Goal: Information Seeking & Learning: Learn about a topic

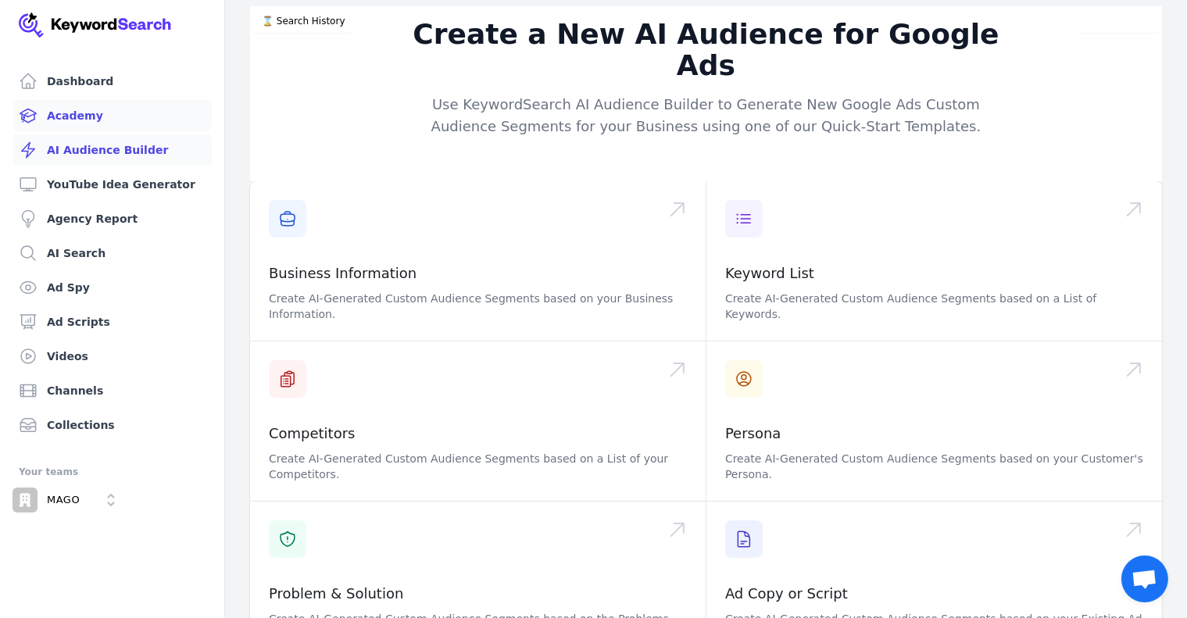
click at [80, 113] on link "Academy" at bounding box center [112, 115] width 199 height 31
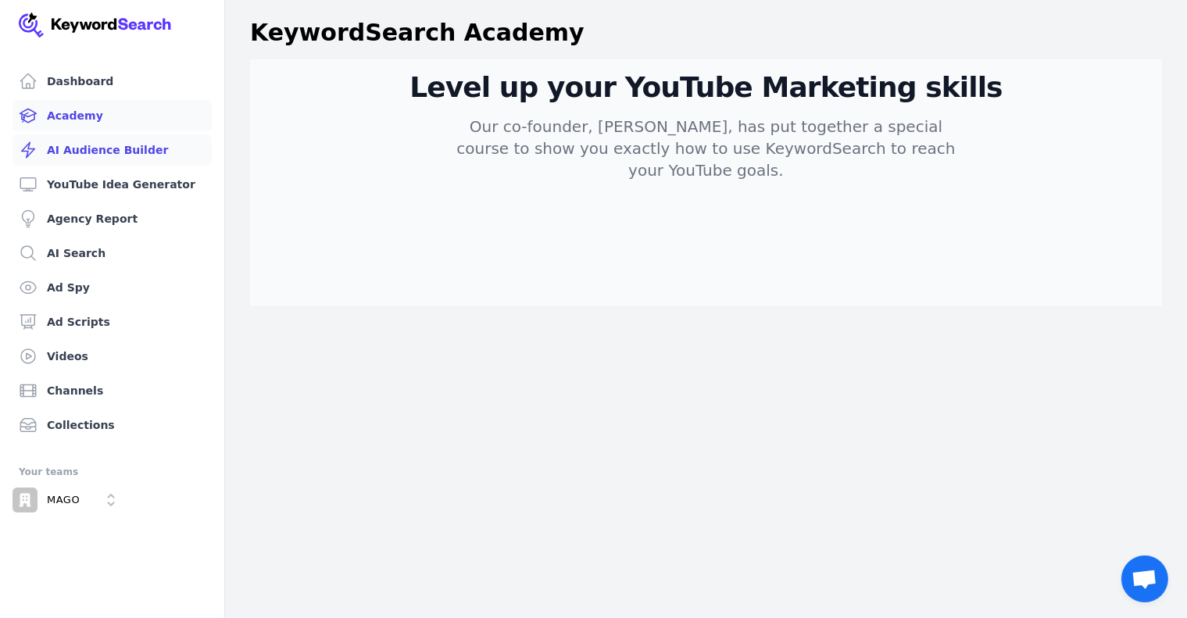
click at [80, 147] on link "AI Audience Builder" at bounding box center [112, 149] width 199 height 31
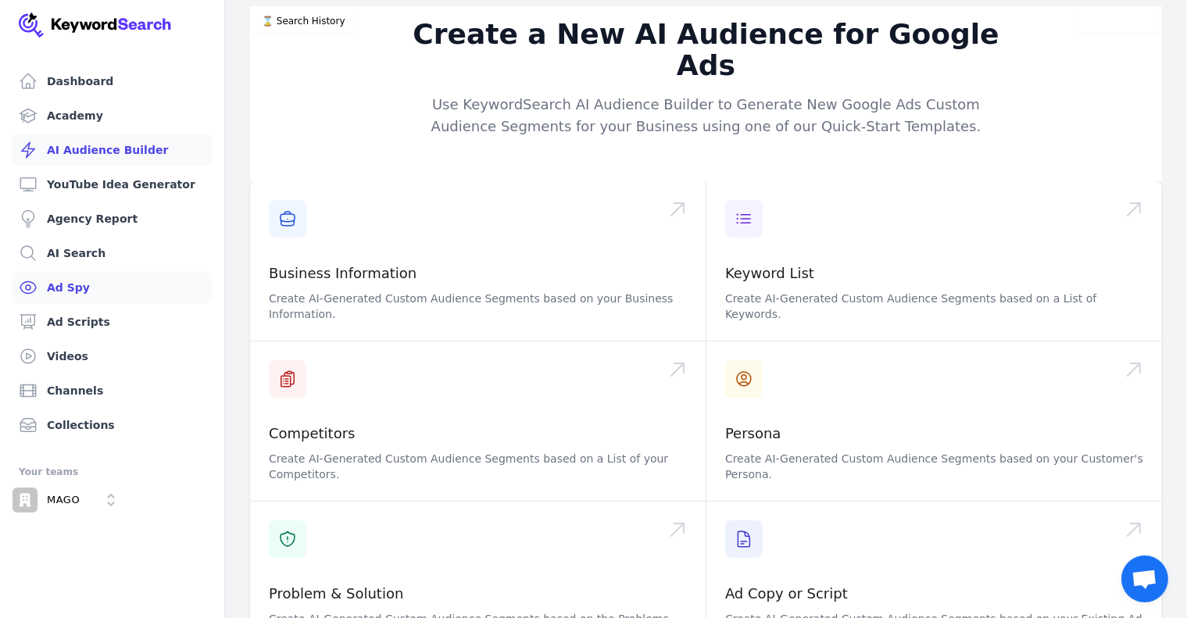
click at [56, 296] on link "Ad Spy" at bounding box center [112, 287] width 199 height 31
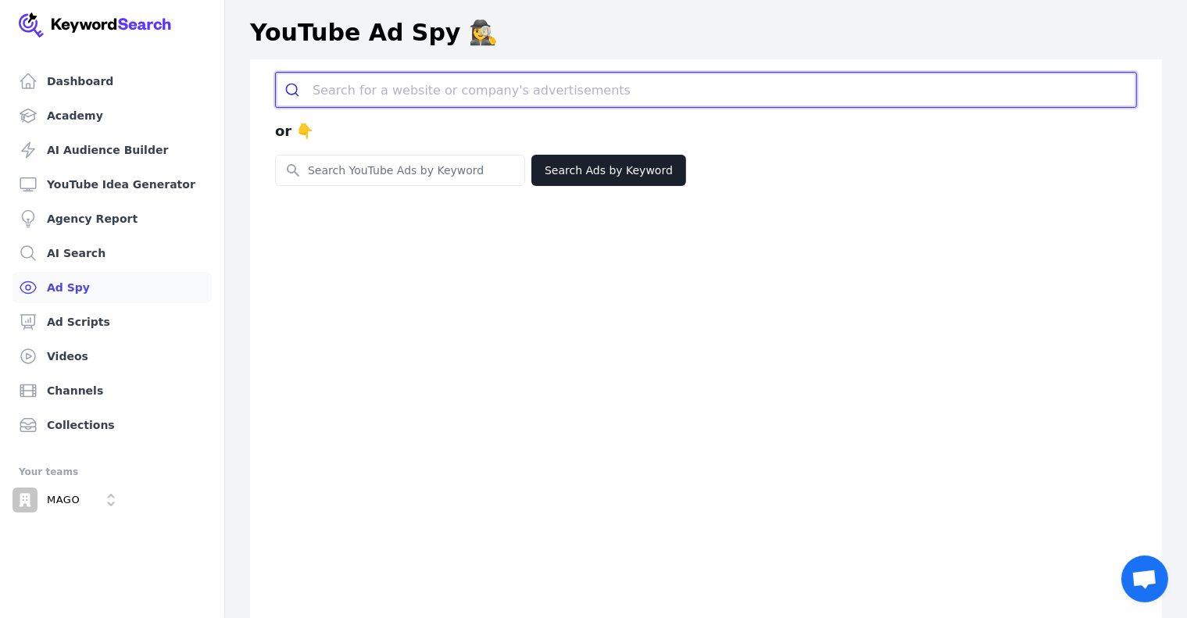
click at [413, 95] on input "search" at bounding box center [725, 90] width 824 height 34
paste input "[DOMAIN_NAME]"
type input "[DOMAIN_NAME]"
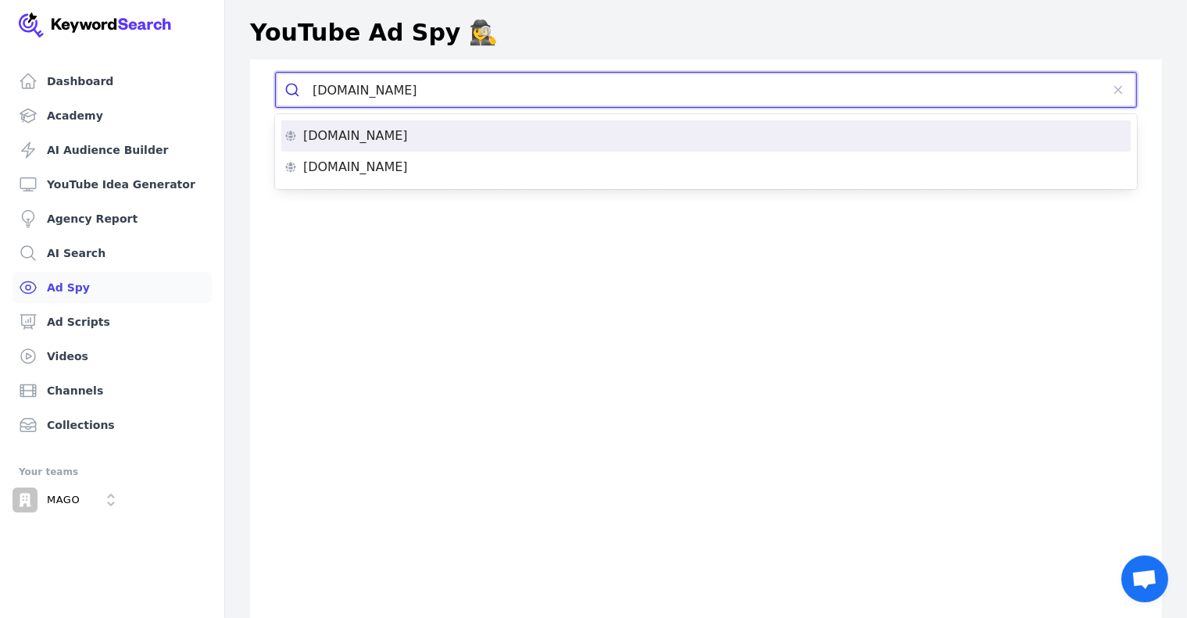
click at [362, 136] on p "[DOMAIN_NAME]" at bounding box center [355, 136] width 105 height 13
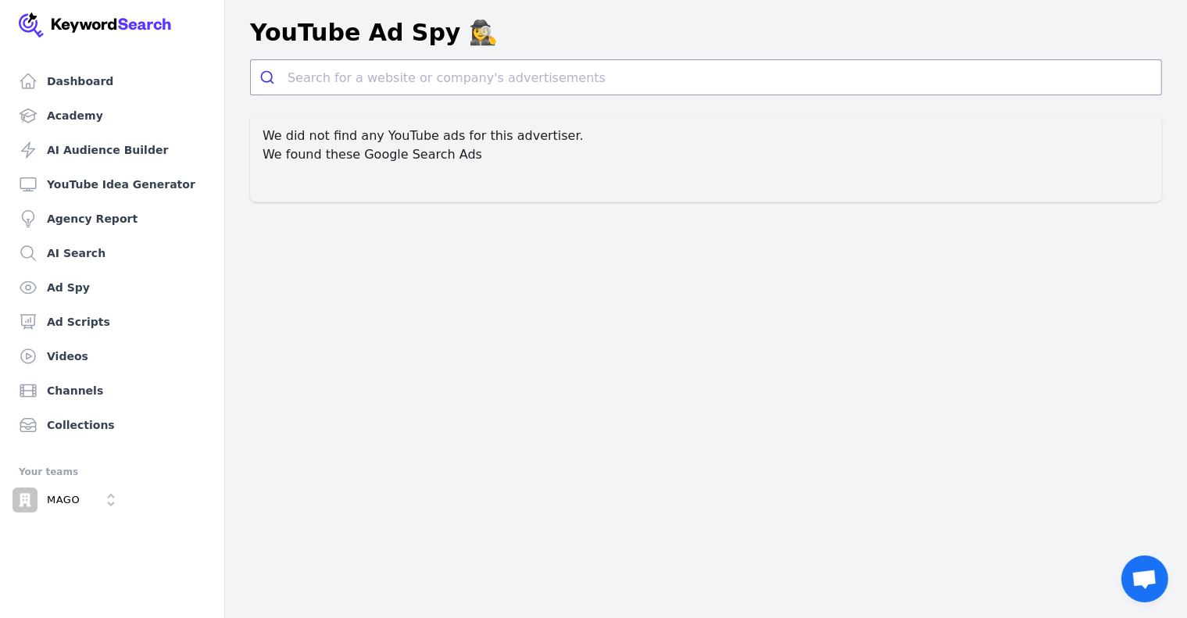
click at [481, 146] on h2 "We found these Google Search Ads" at bounding box center [706, 154] width 887 height 19
click at [447, 154] on h2 "We found these Google Search Ads" at bounding box center [706, 154] width 887 height 19
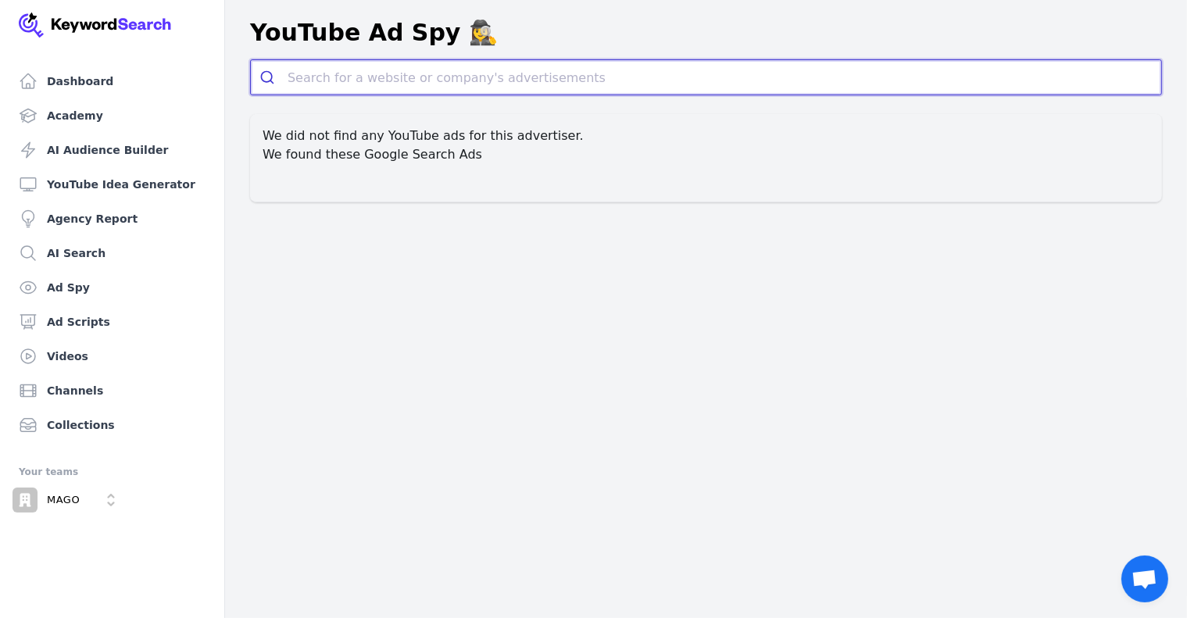
click at [423, 78] on input "search" at bounding box center [725, 77] width 874 height 34
paste input "WordTracker"
type input "WordTracker"
paste input "[DOMAIN_NAME]"
type input "[DOMAIN_NAME]"
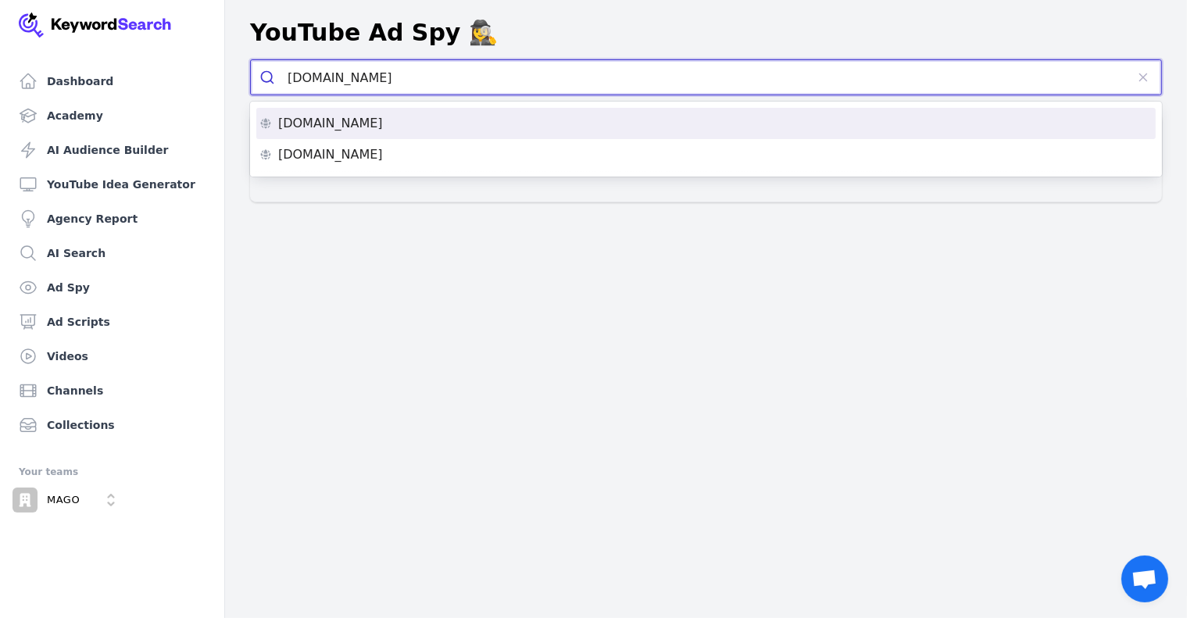
click at [335, 124] on p "[DOMAIN_NAME]" at bounding box center [330, 123] width 105 height 13
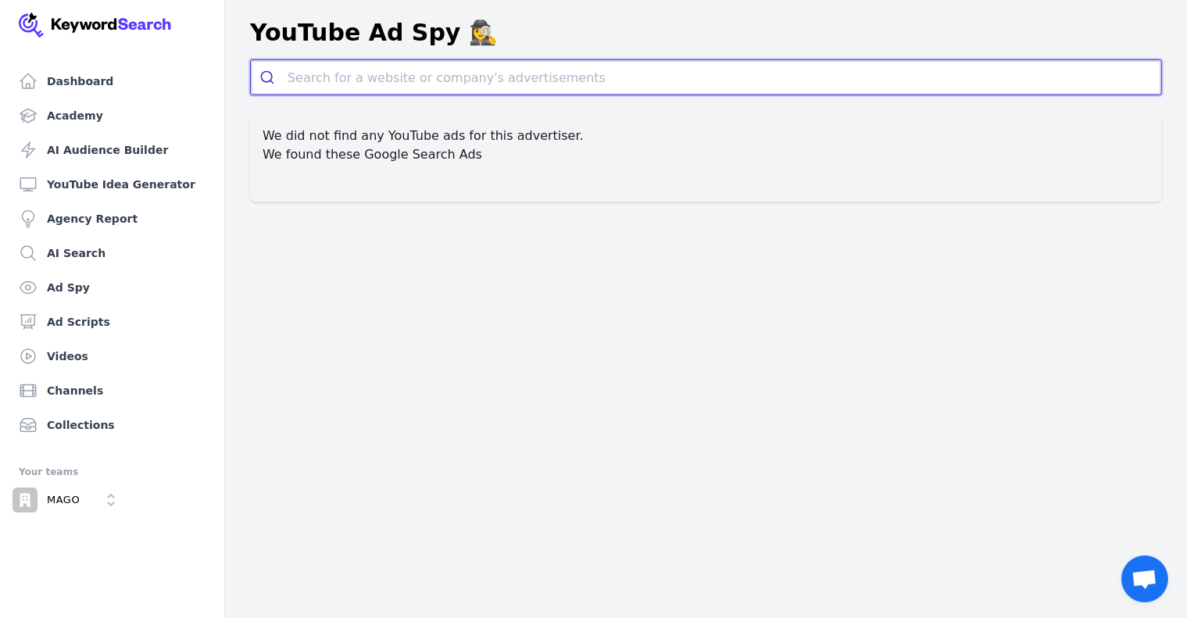
click at [353, 77] on input "search" at bounding box center [725, 77] width 874 height 34
paste input "[DOMAIN_NAME]"
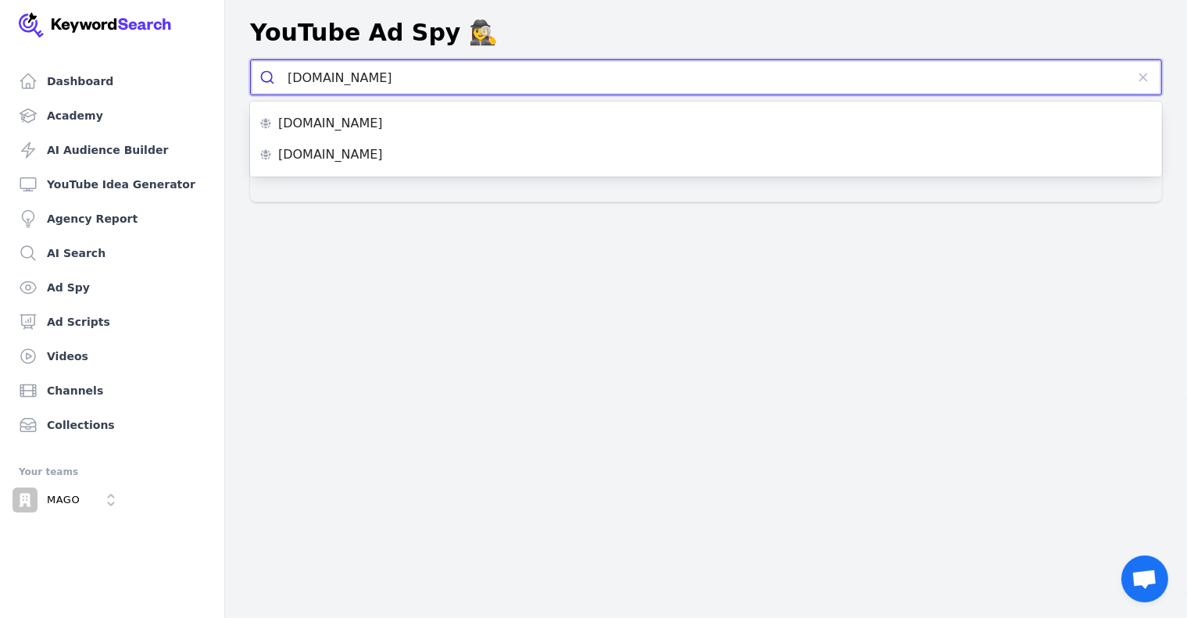
click at [389, 80] on input "[DOMAIN_NAME]" at bounding box center [707, 77] width 838 height 34
type input "[DOMAIN_NAME]"
click at [251, 60] on button "submit" at bounding box center [269, 77] width 37 height 34
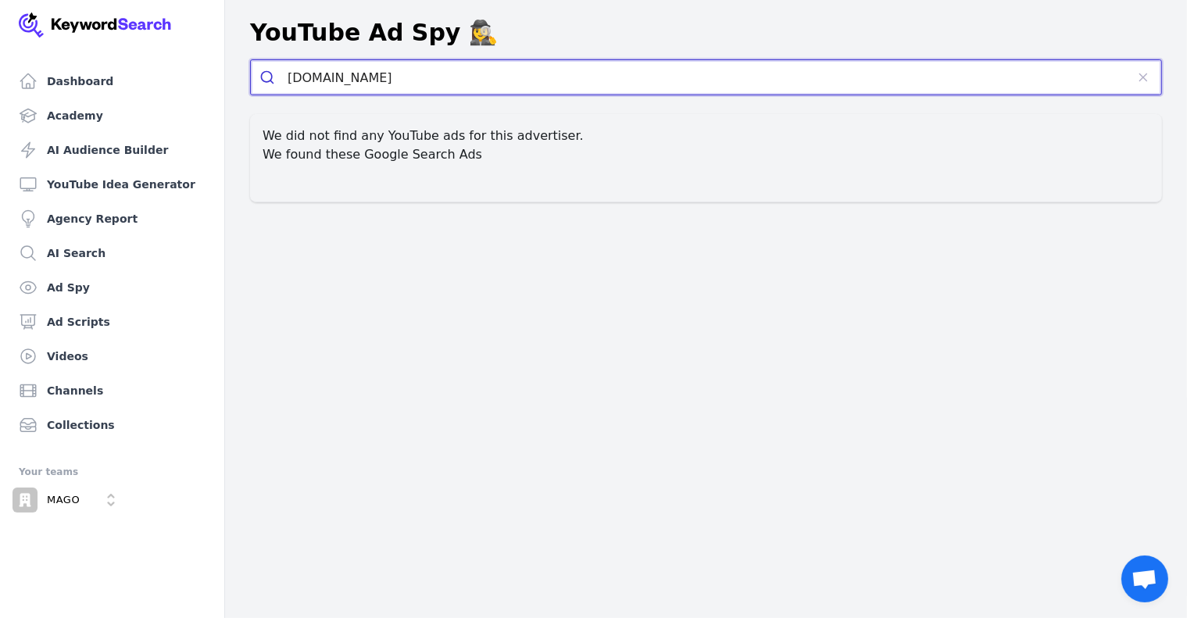
click at [390, 80] on input "[DOMAIN_NAME]" at bounding box center [707, 77] width 838 height 34
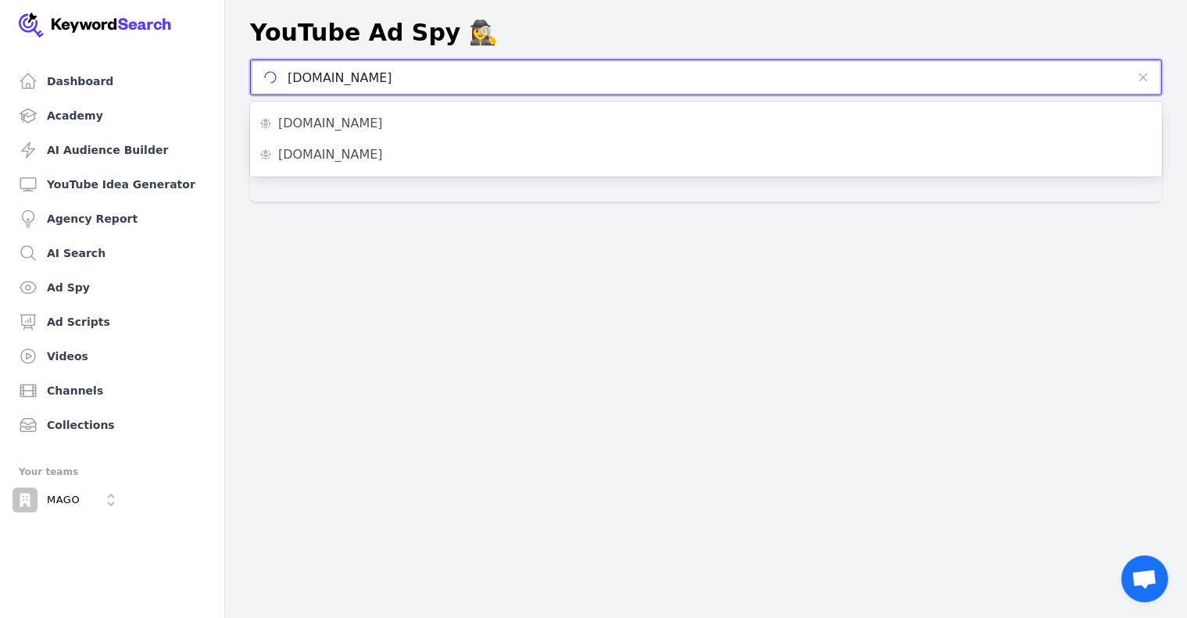
drag, startPoint x: 243, startPoint y: 62, endPoint x: 224, endPoint y: 59, distance: 18.9
click at [225, 59] on div "[DOMAIN_NAME] We did not find any YouTube ads for this advertiser. We found the…" at bounding box center [706, 130] width 962 height 143
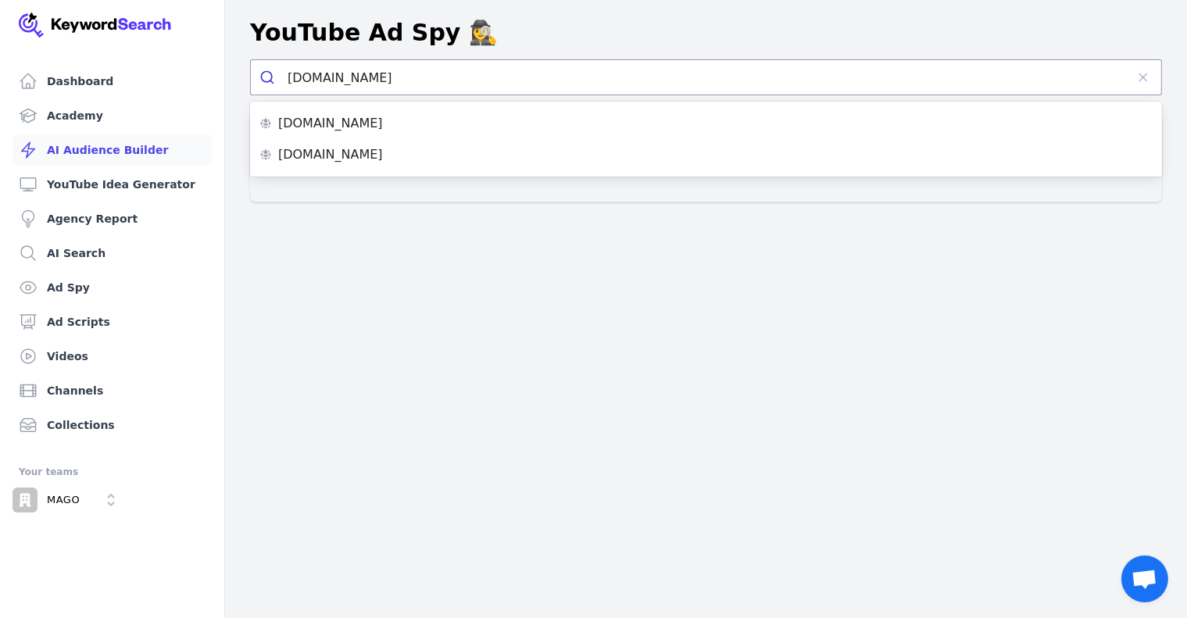
click at [126, 146] on link "AI Audience Builder" at bounding box center [112, 149] width 199 height 31
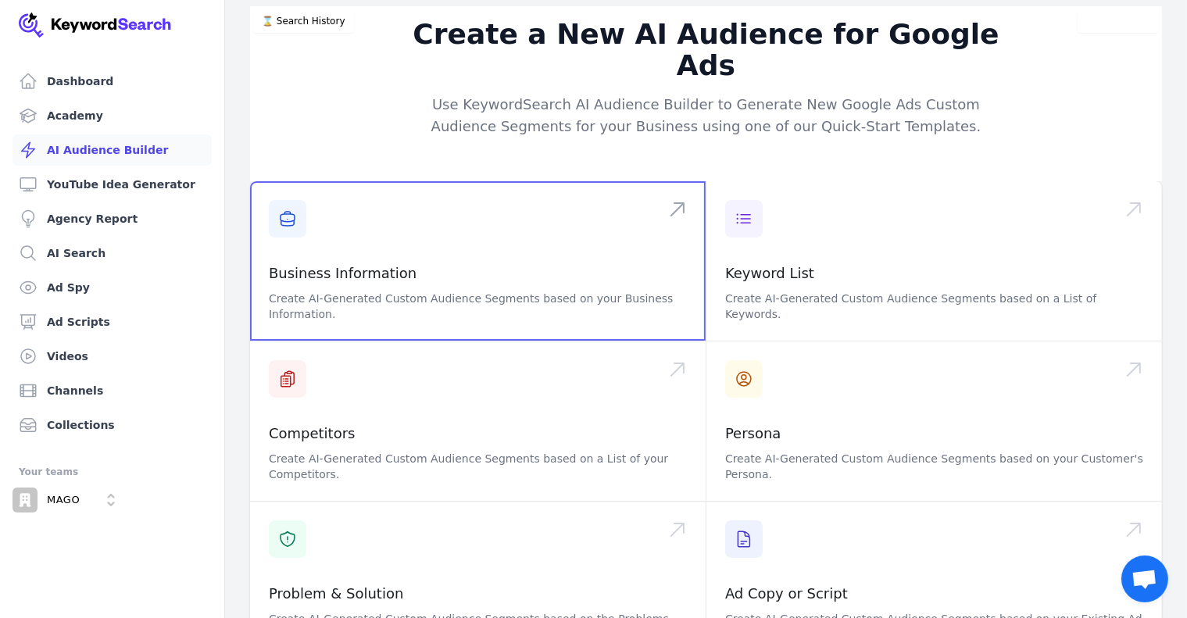
click at [304, 191] on span at bounding box center [478, 260] width 456 height 159
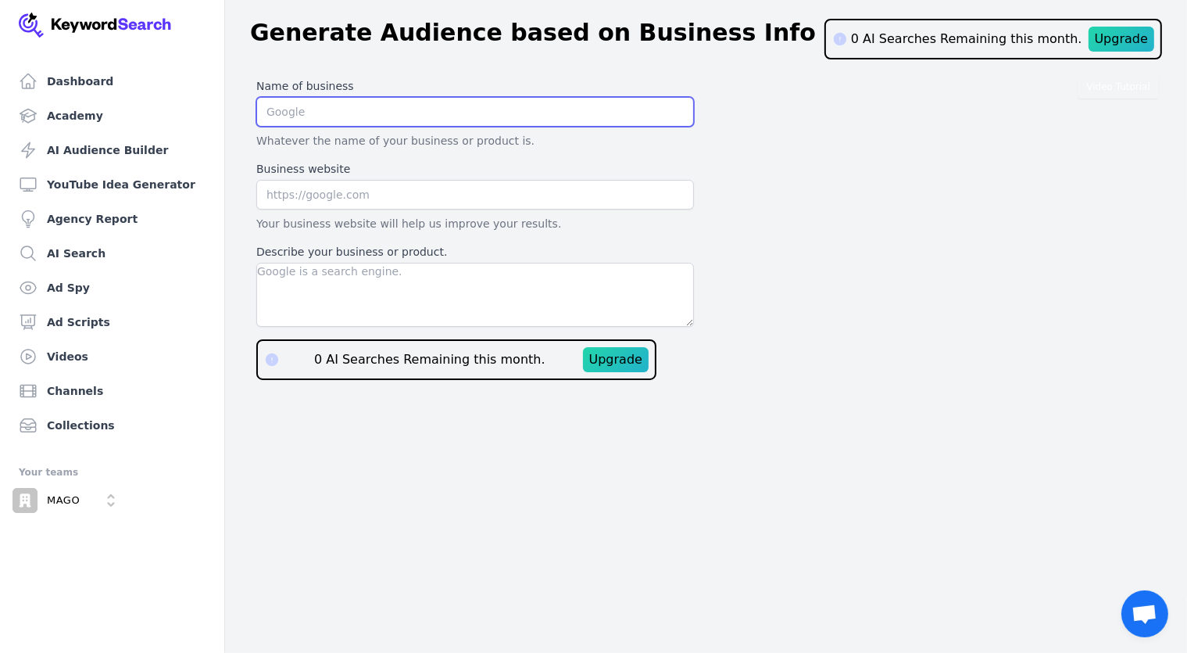
click at [328, 118] on input "text" at bounding box center [475, 112] width 438 height 30
paste input "[DOMAIN_NAME]"
type input "[DOMAIN_NAME]"
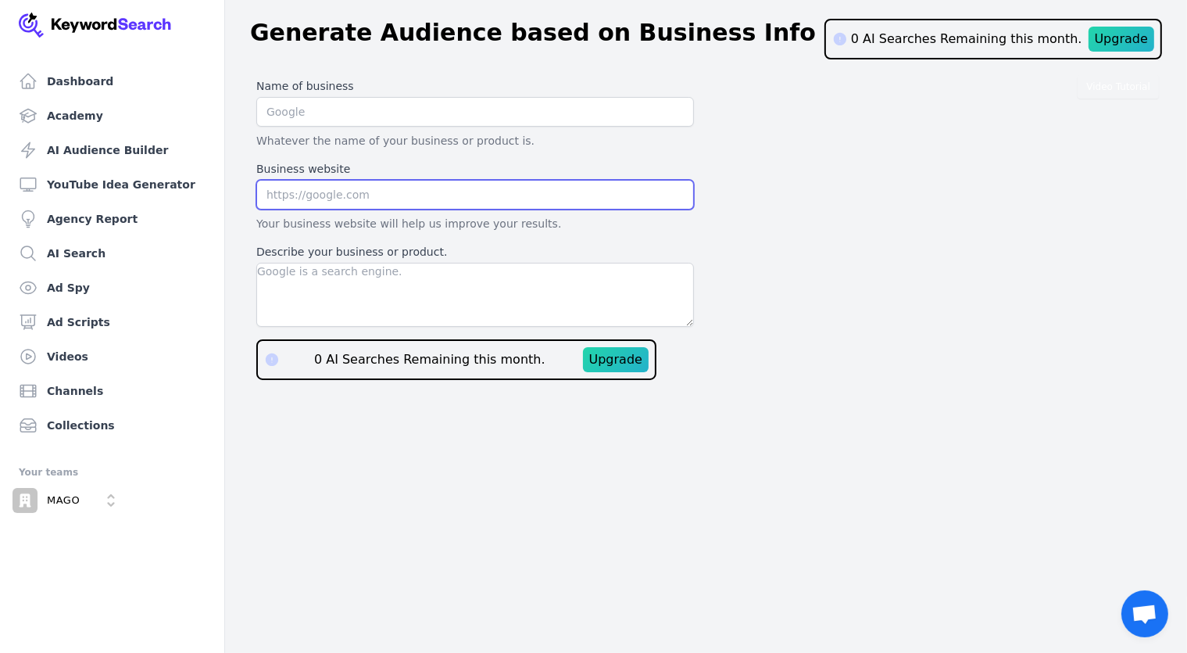
click at [325, 199] on input "text" at bounding box center [475, 195] width 438 height 30
paste input "royalbag.com"
type input "royalbag.com"
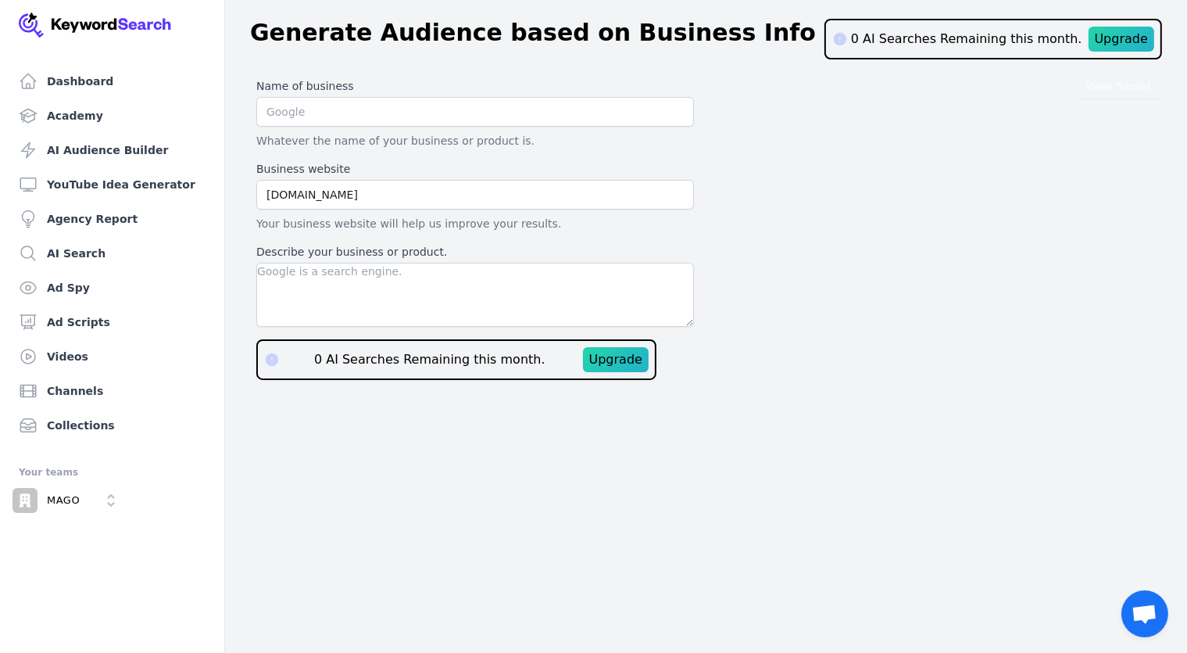
click at [312, 94] on div "Name of business Whatever the name of your business or product is." at bounding box center [475, 113] width 438 height 70
click at [309, 110] on input "text" at bounding box center [475, 112] width 438 height 30
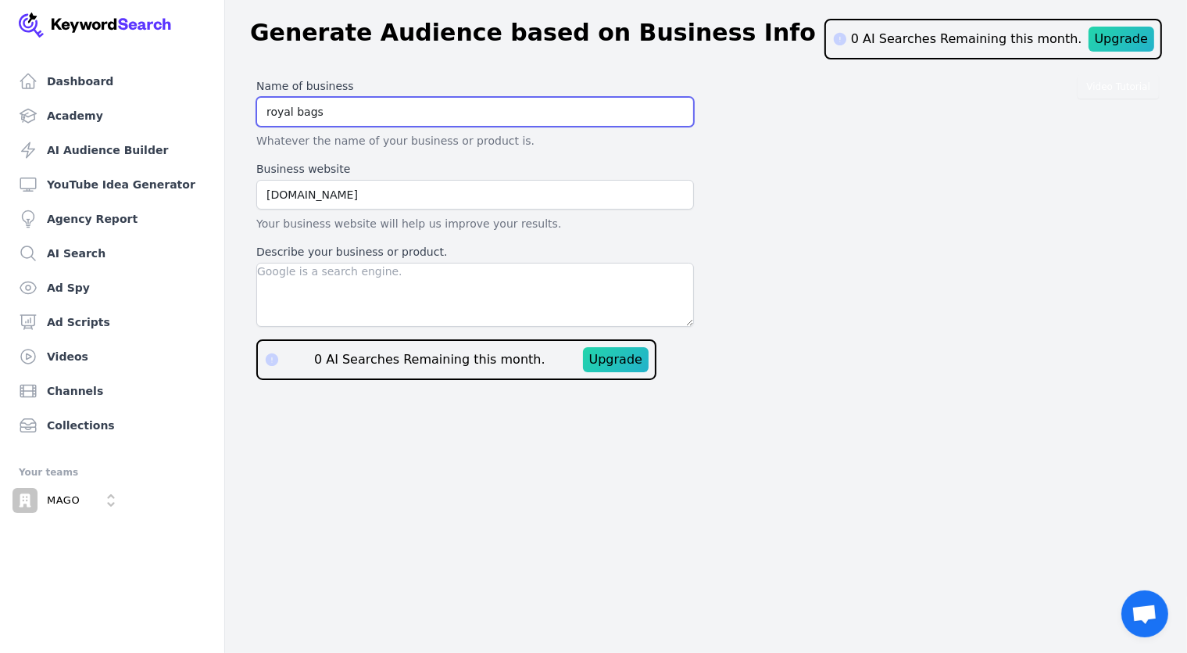
type input "royal bags"
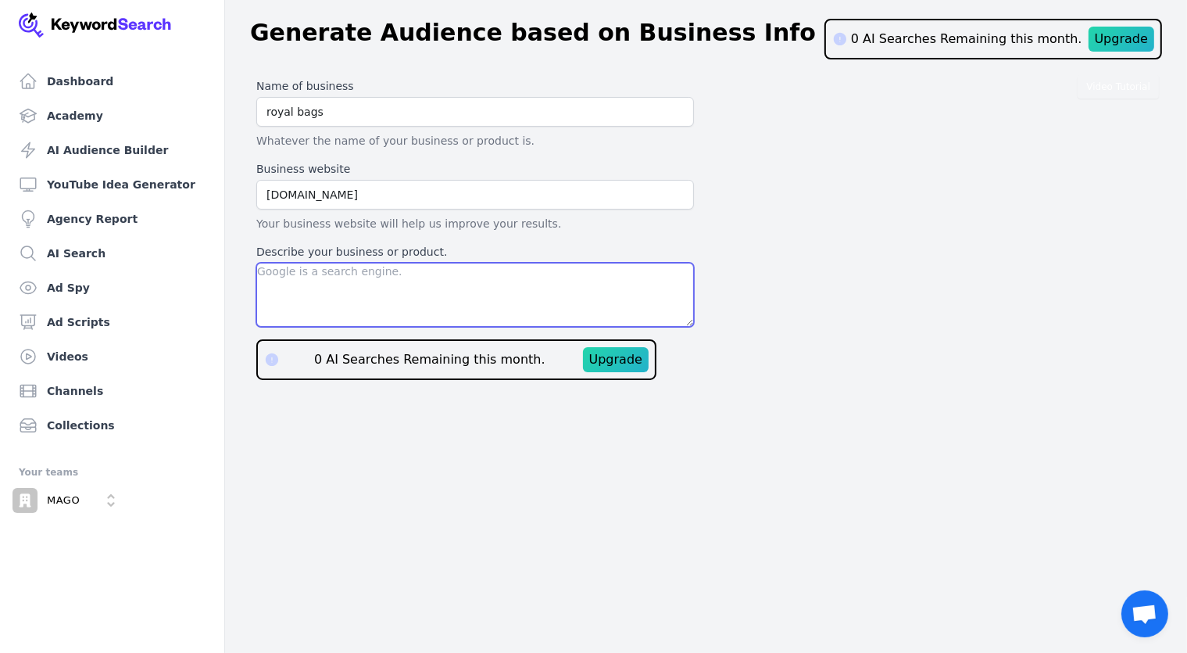
click at [500, 299] on textarea "Describe your business or product." at bounding box center [475, 295] width 438 height 64
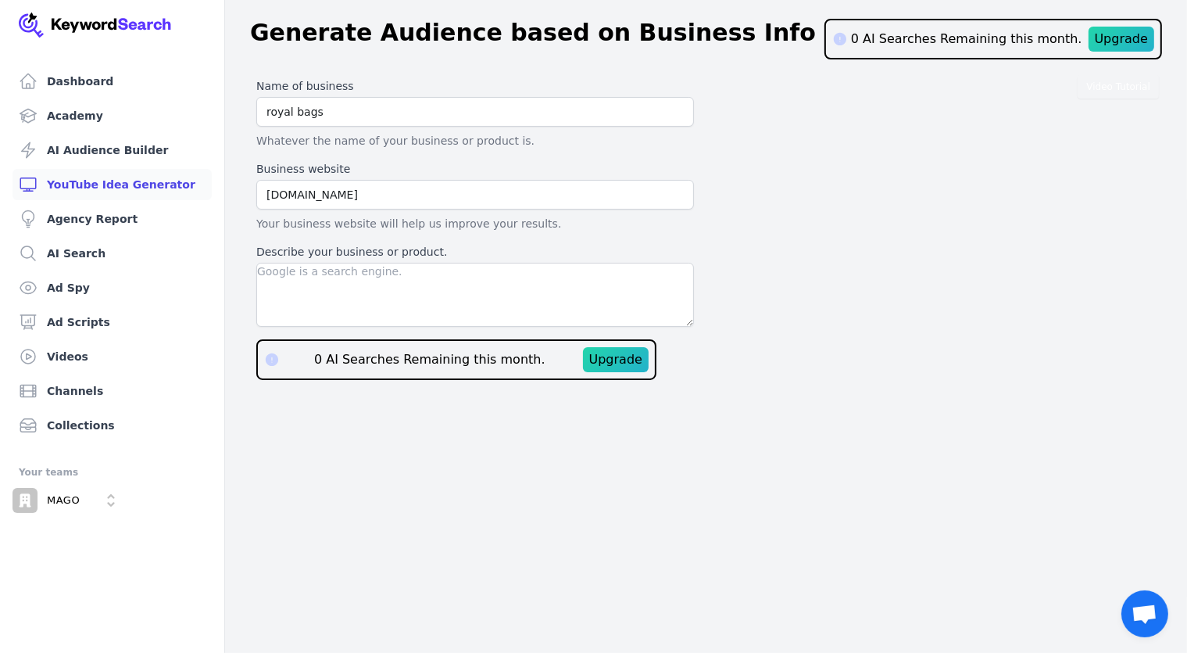
click at [134, 181] on link "YouTube Idea Generator" at bounding box center [112, 184] width 199 height 31
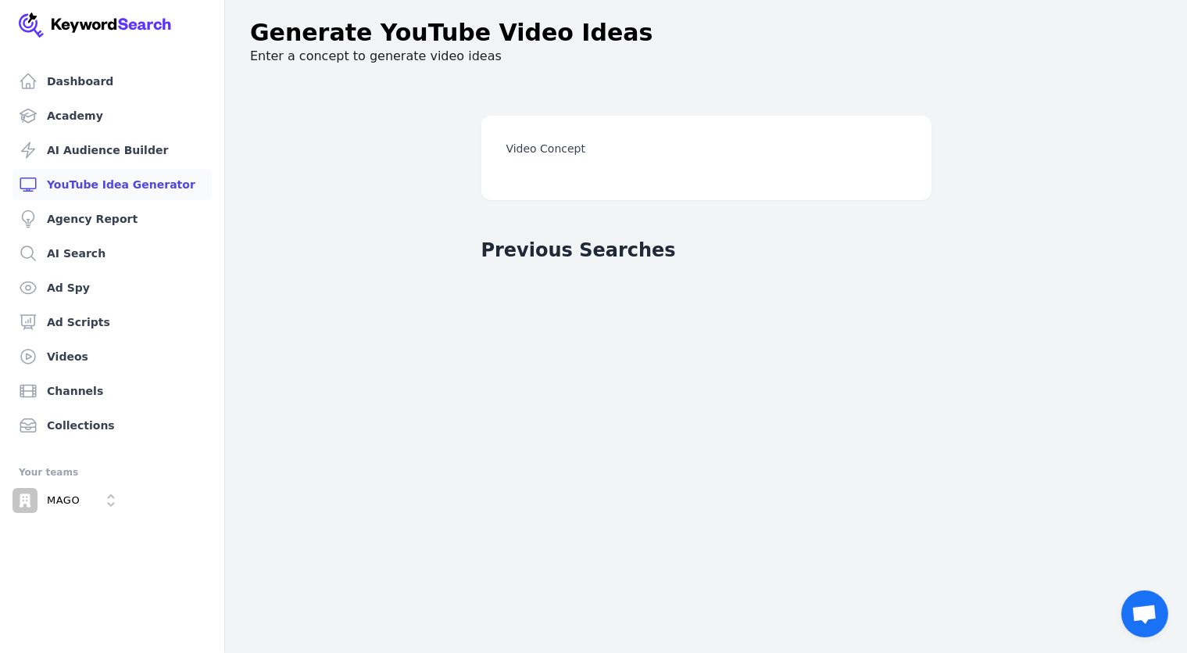
click at [552, 148] on label "Video Concept" at bounding box center [706, 149] width 400 height 16
click at [0, 0] on input "Video Concept" at bounding box center [0, 0] width 0 height 0
click at [567, 181] on div "Video Concept Generate Video Ideas" at bounding box center [706, 158] width 450 height 84
drag, startPoint x: 584, startPoint y: 230, endPoint x: 572, endPoint y: 168, distance: 62.8
click at [585, 230] on main "Video Concept Generate Video Ideas Previous Searches" at bounding box center [706, 404] width 800 height 653
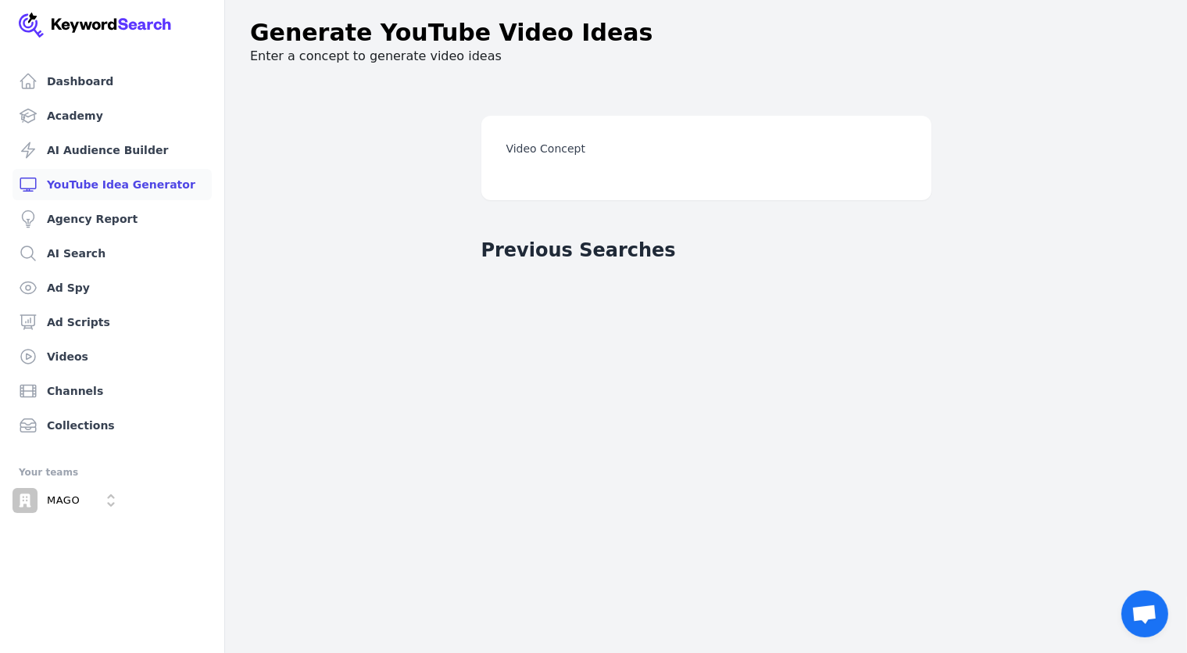
click at [570, 165] on div "Video Concept Generate Video Ideas" at bounding box center [706, 158] width 450 height 84
click at [564, 149] on label "Video Concept" at bounding box center [706, 149] width 400 height 16
click at [0, 0] on input "Video Concept" at bounding box center [0, 0] width 0 height 0
click at [539, 149] on label "Video Concept" at bounding box center [706, 149] width 400 height 16
click at [0, 0] on input "Video Concept" at bounding box center [0, 0] width 0 height 0
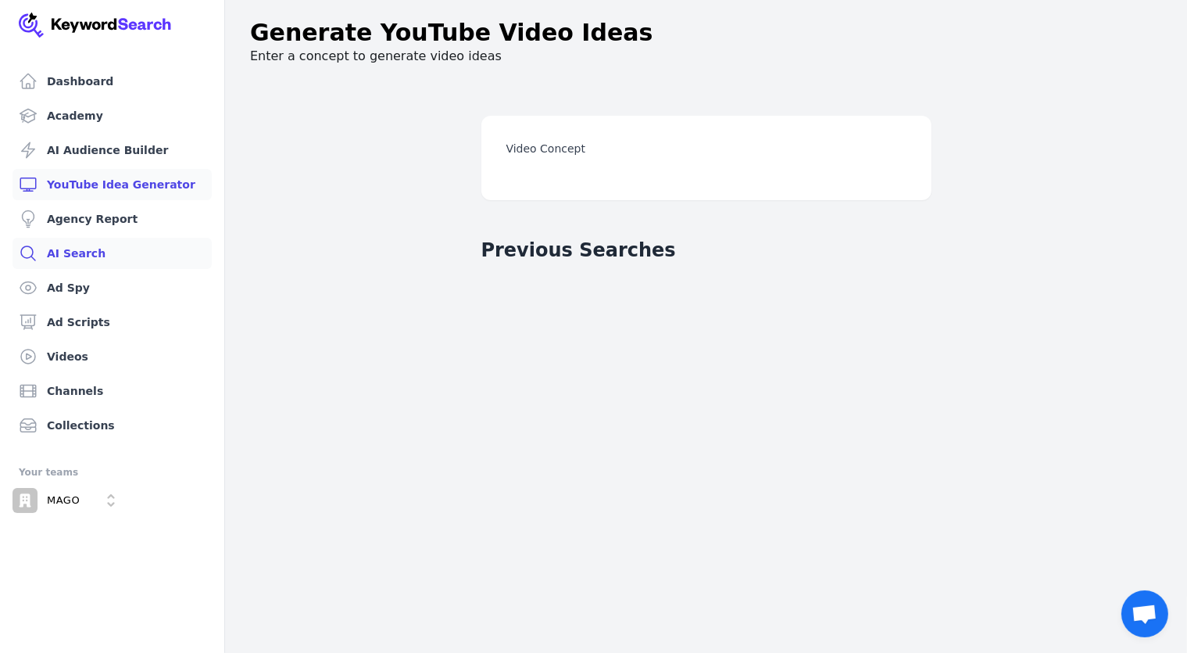
click at [84, 249] on link "AI Search" at bounding box center [112, 253] width 199 height 31
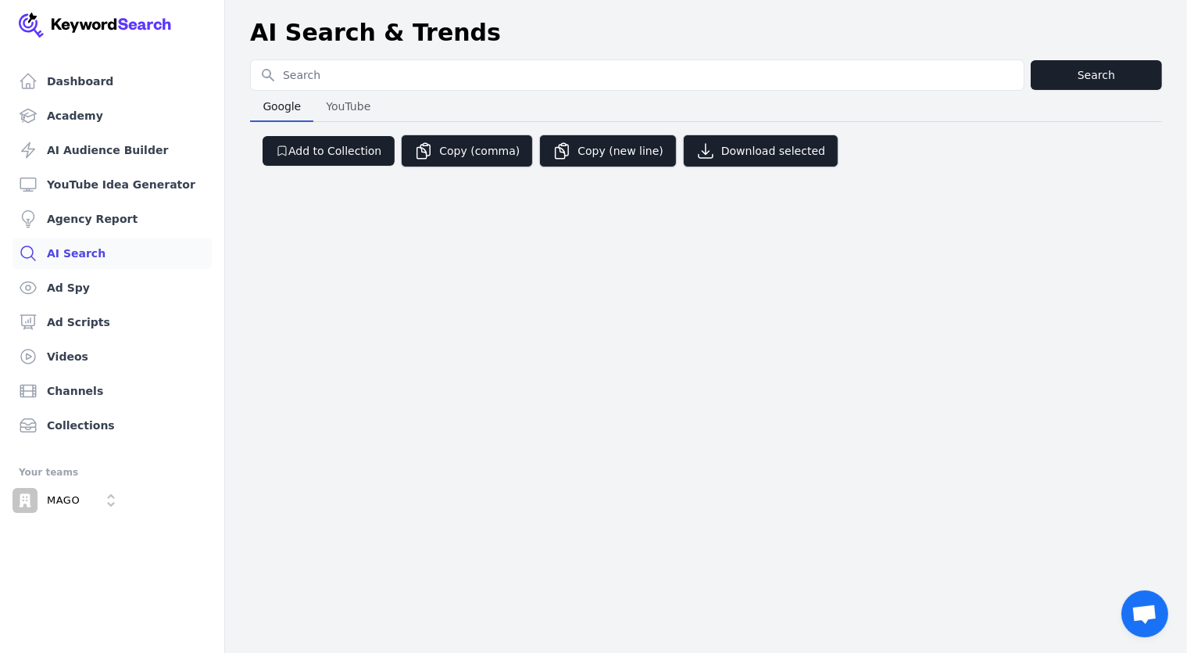
click at [359, 77] on input "Search for YouTube Keywords" at bounding box center [637, 75] width 773 height 30
type input "ziplock bags"
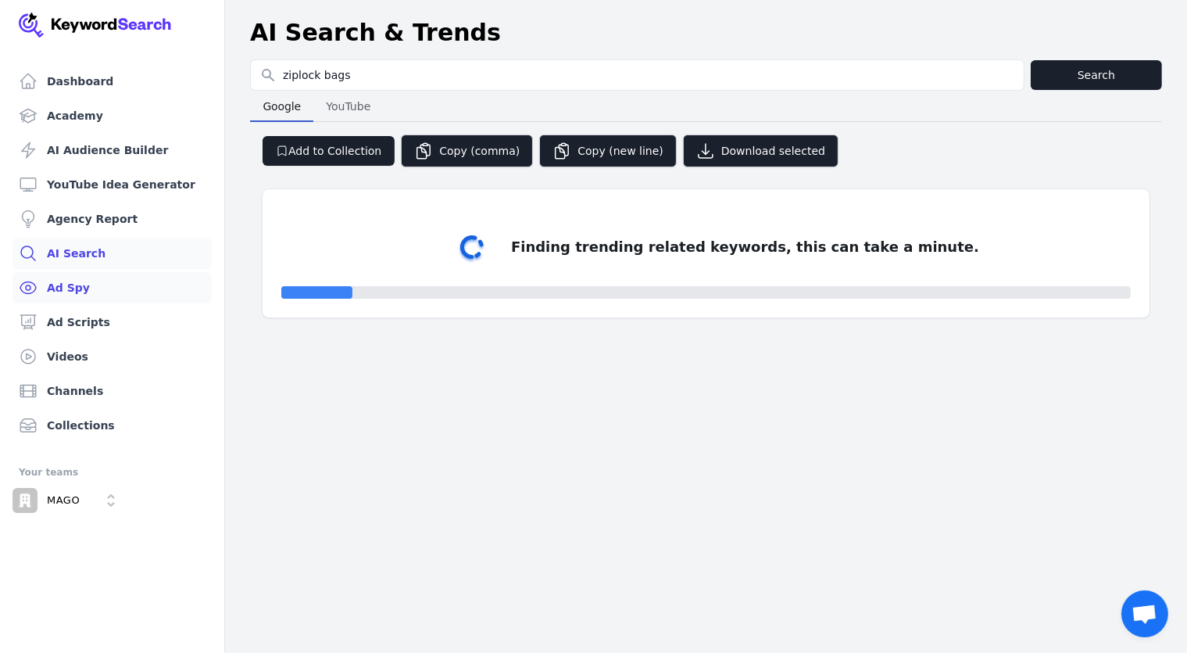
click at [73, 287] on link "Ad Spy" at bounding box center [112, 287] width 199 height 31
select select "50"
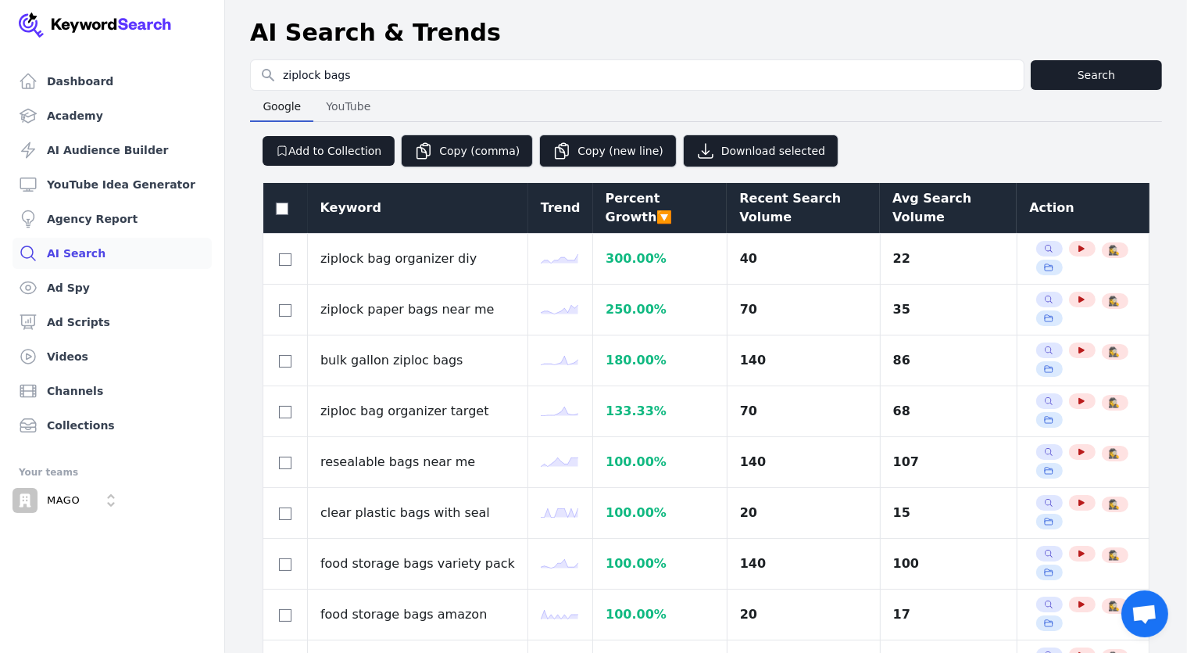
click at [352, 106] on span "YouTube" at bounding box center [348, 106] width 57 height 22
select select "50"
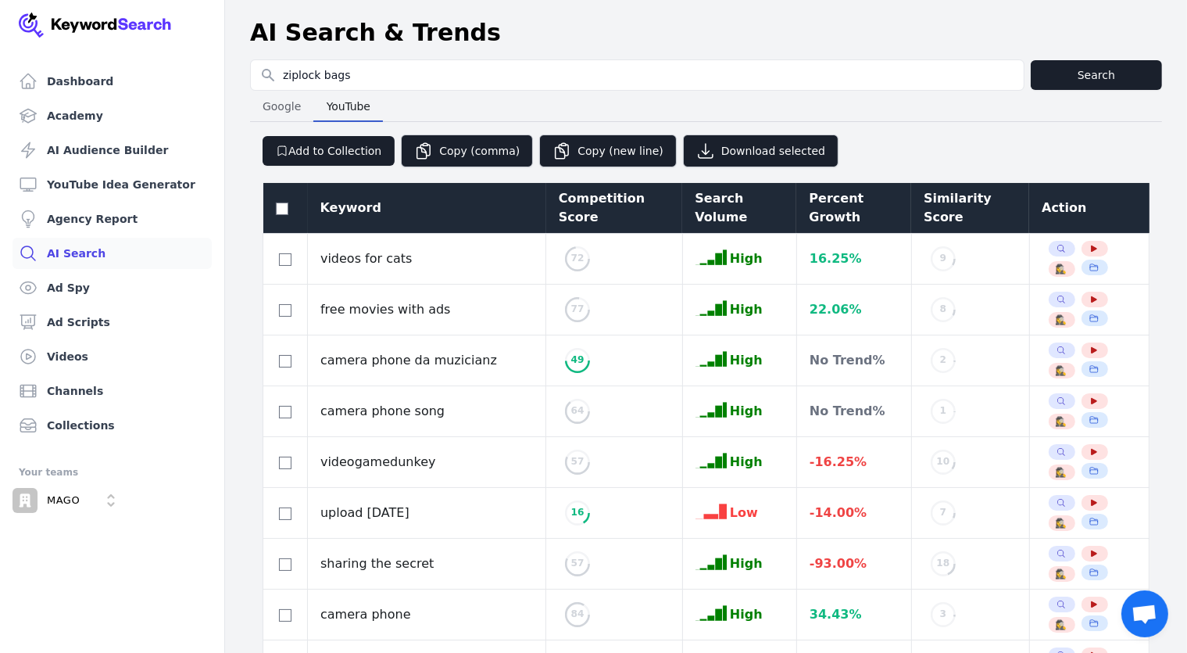
click at [269, 105] on span "Google" at bounding box center [281, 106] width 51 height 22
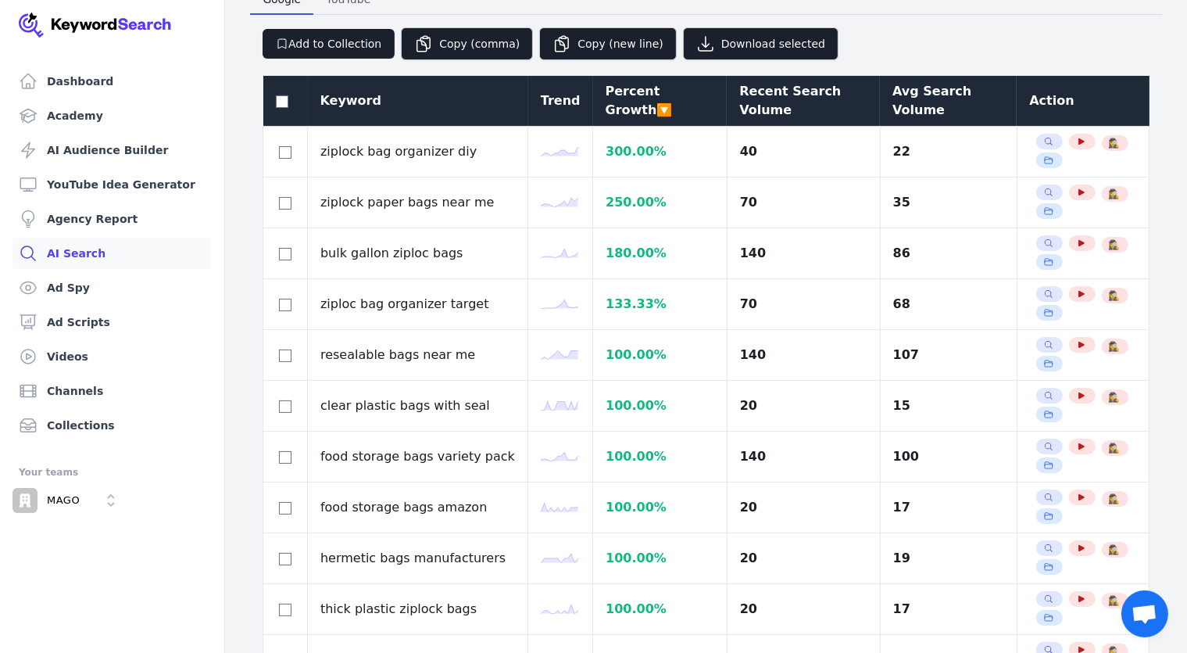
scroll to position [2157, 0]
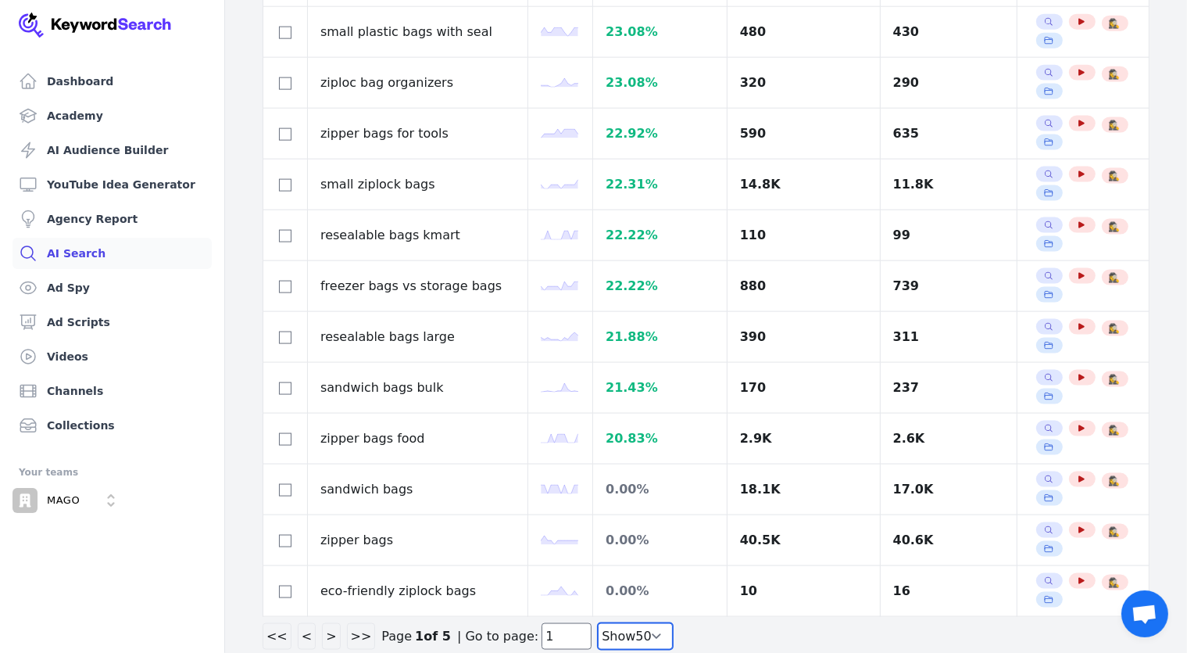
click at [622, 624] on select "Show 30 Show 40 Show 50 Show 100" at bounding box center [635, 636] width 75 height 27
select select "100"
click at [598, 623] on select "Show 30 Show 40 Show 50 Show 100" at bounding box center [635, 636] width 75 height 27
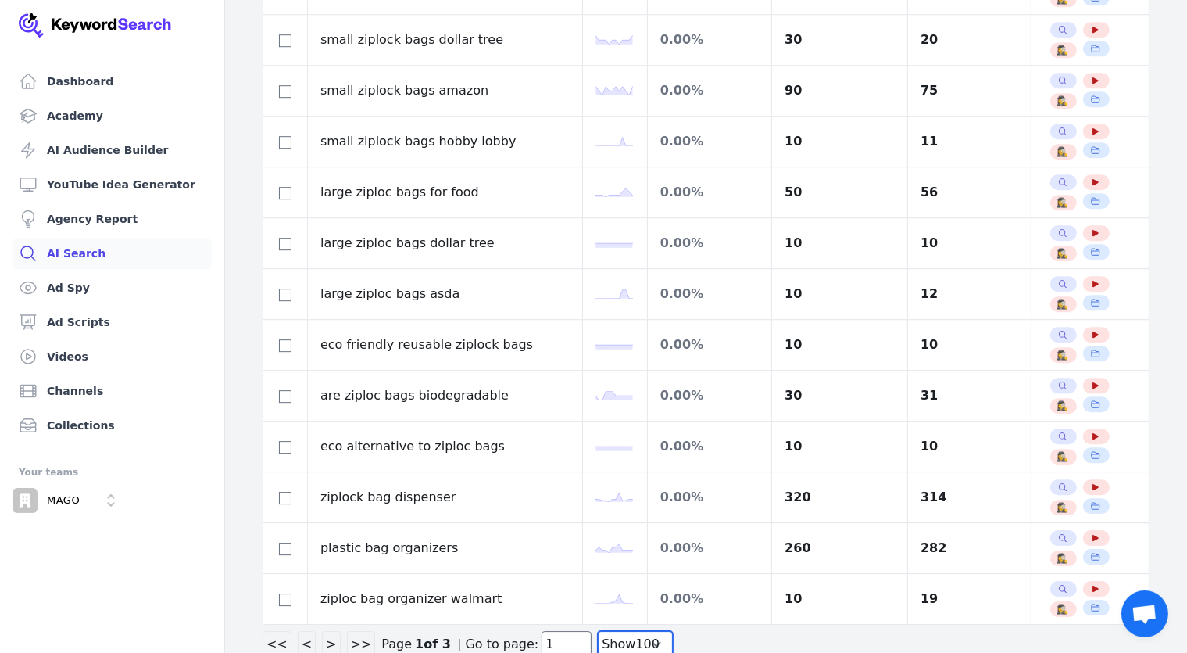
scroll to position [0, 0]
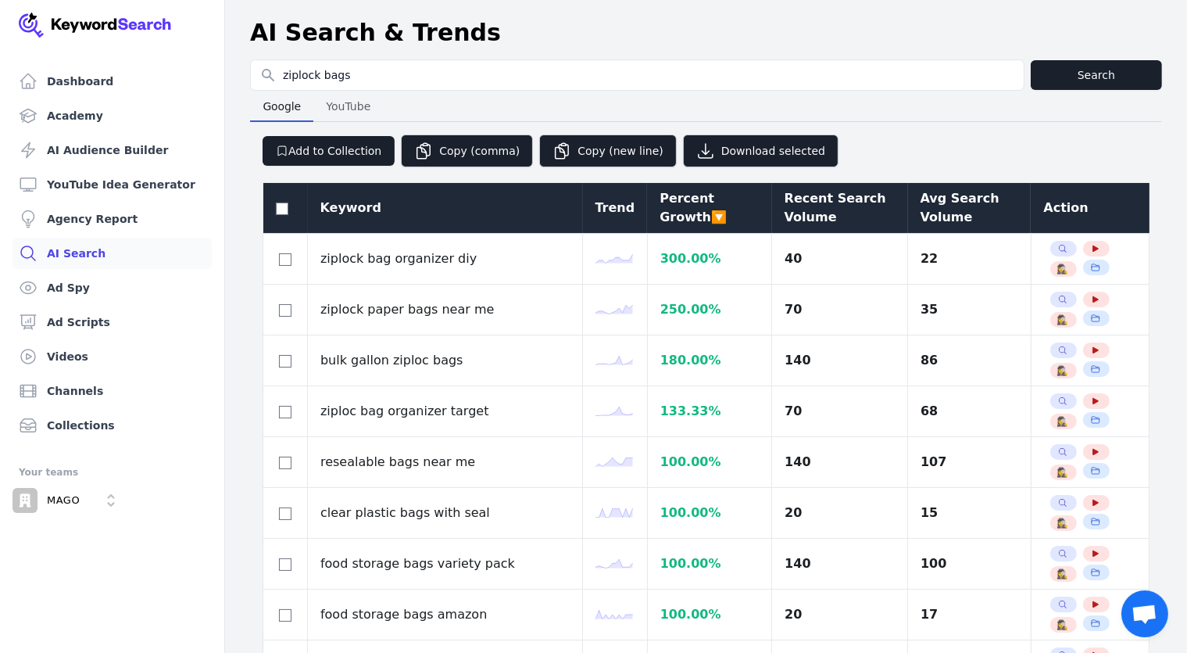
click at [363, 109] on span "YouTube" at bounding box center [348, 106] width 57 height 22
select select "50"
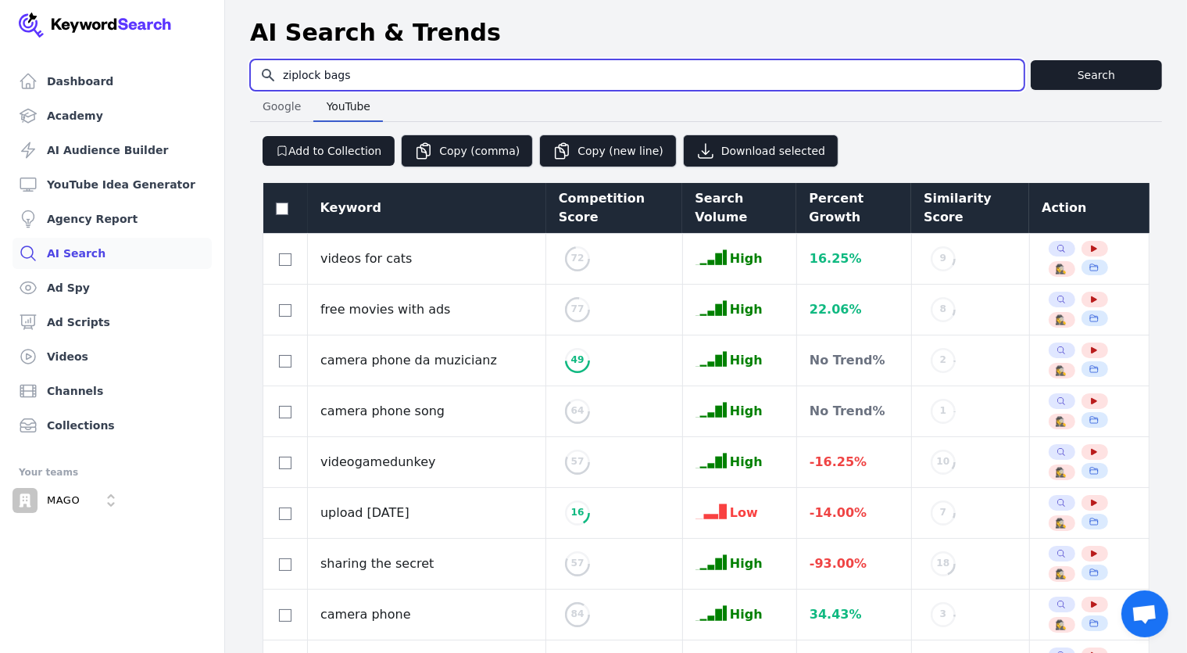
click at [363, 77] on input "ziplock bags" at bounding box center [637, 75] width 773 height 30
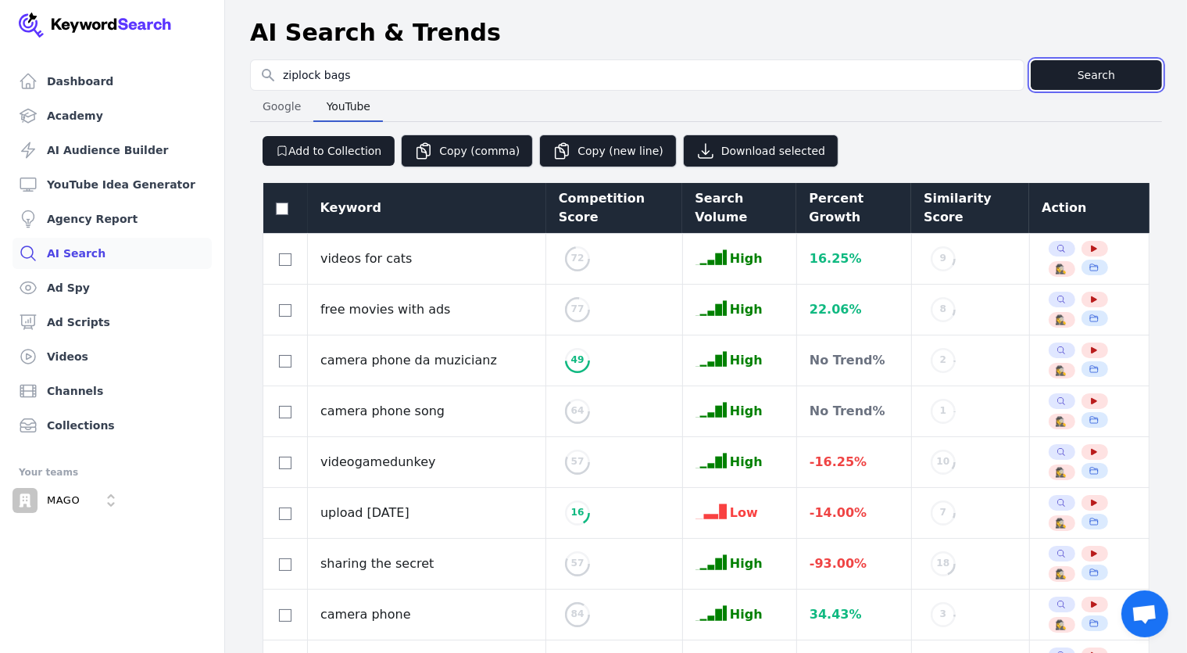
click at [1103, 73] on button "Search" at bounding box center [1096, 75] width 131 height 30
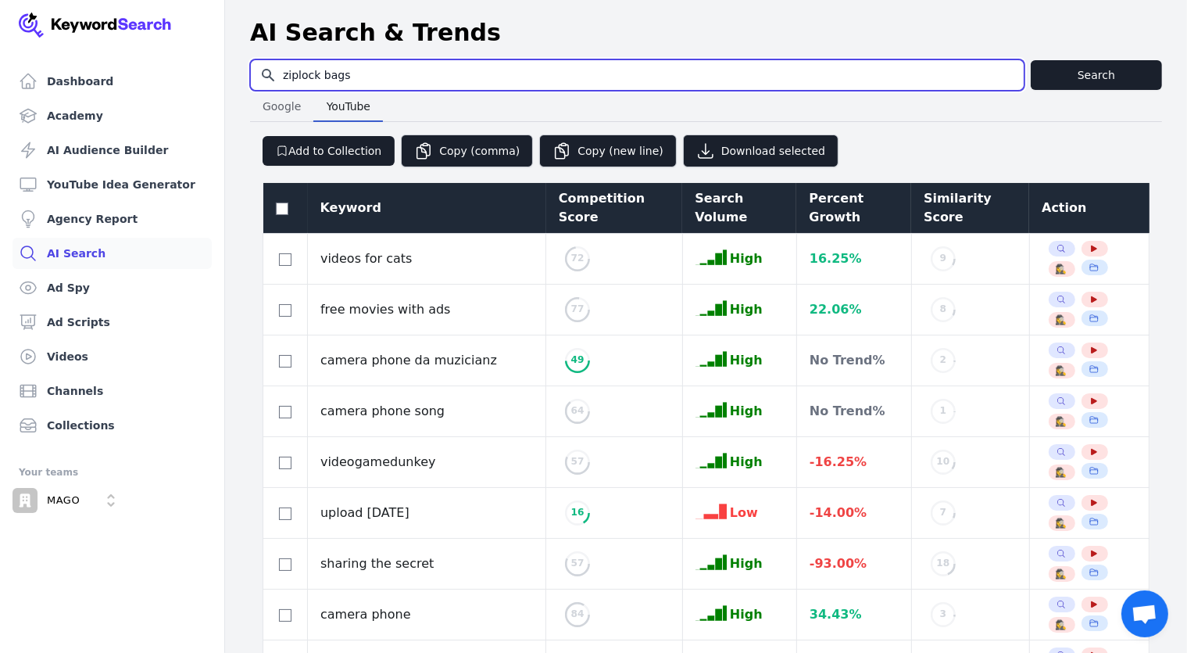
click at [399, 73] on input "ziplock bags" at bounding box center [637, 75] width 773 height 30
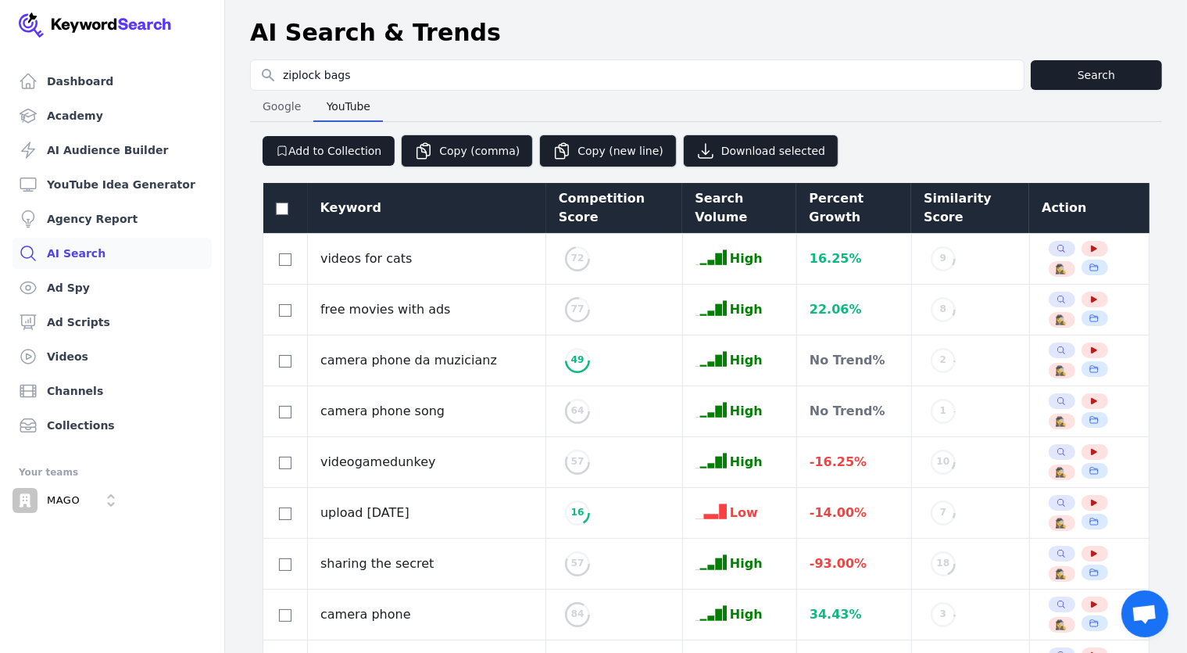
click at [291, 102] on span "Google" at bounding box center [281, 106] width 51 height 22
select select "50"
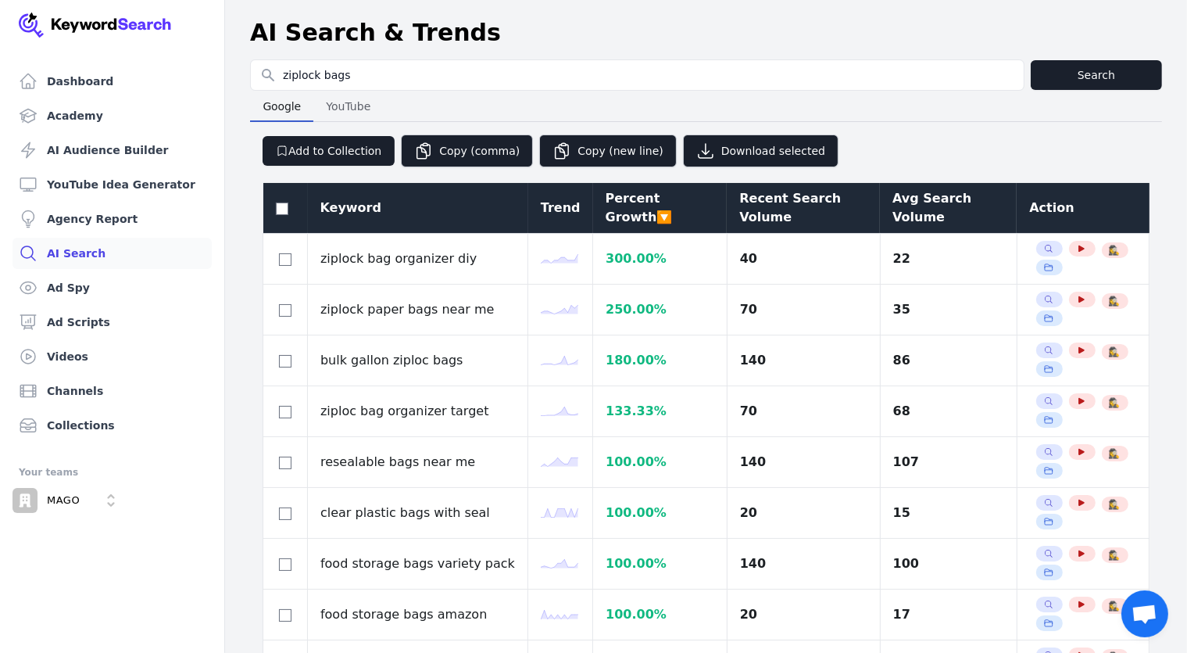
click at [338, 102] on span "YouTube" at bounding box center [348, 106] width 57 height 22
select select "50"
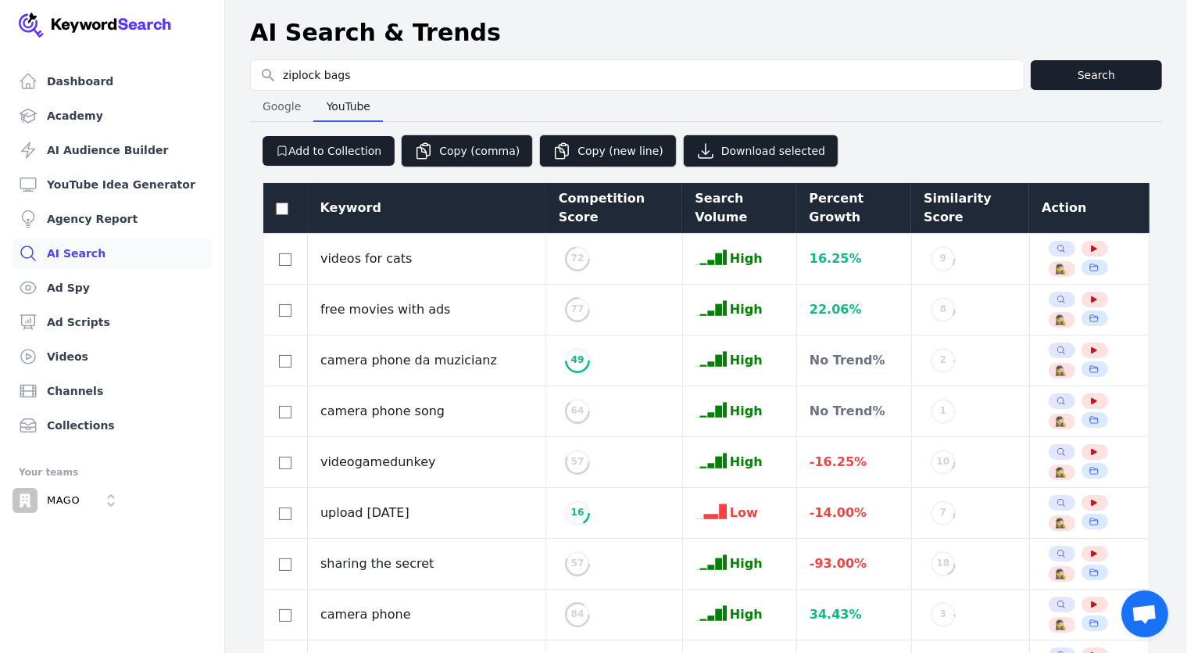
click at [291, 112] on span "Google" at bounding box center [281, 106] width 51 height 22
select select "50"
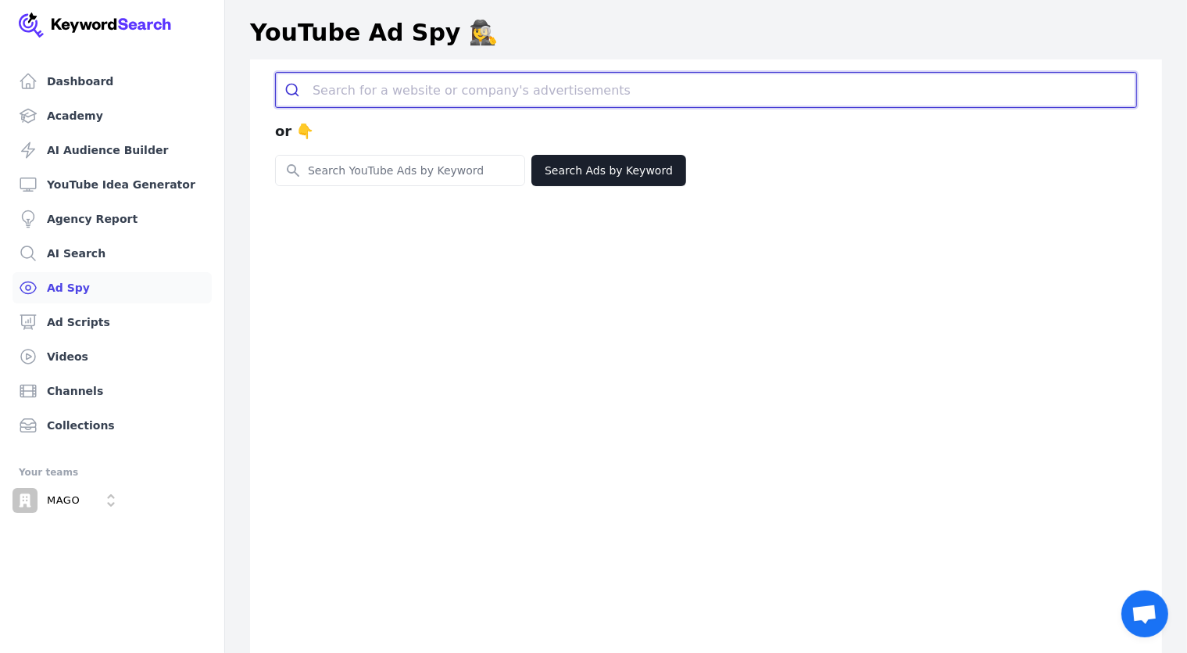
click at [352, 97] on input "search" at bounding box center [725, 90] width 824 height 34
paste input "[DOMAIN_NAME]"
type input "[DOMAIN_NAME]"
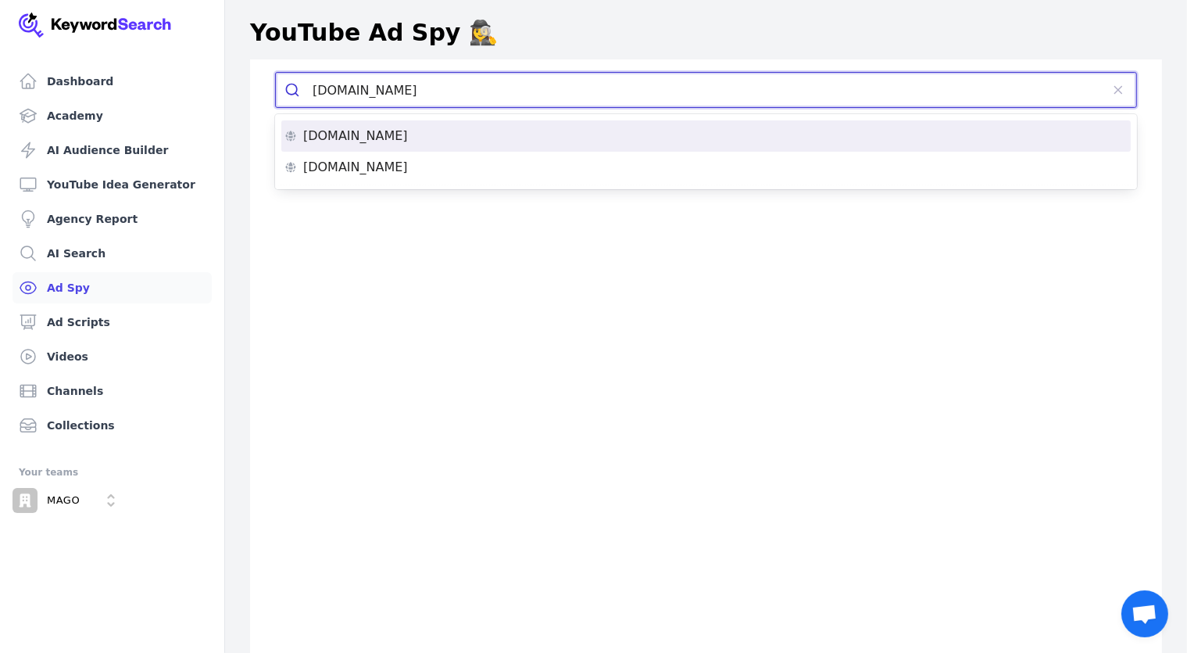
click at [358, 141] on p "[DOMAIN_NAME]" at bounding box center [355, 136] width 105 height 13
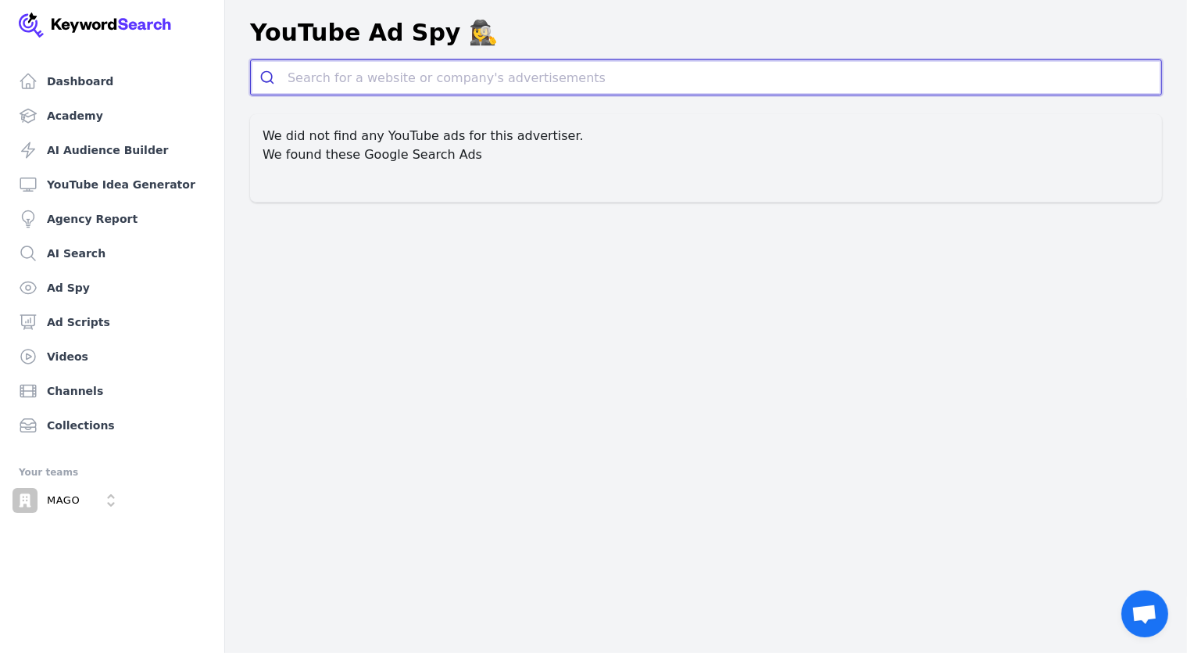
click at [413, 80] on input "search" at bounding box center [725, 77] width 874 height 34
paste input "royalbag.com"
type input "royalbag.com"
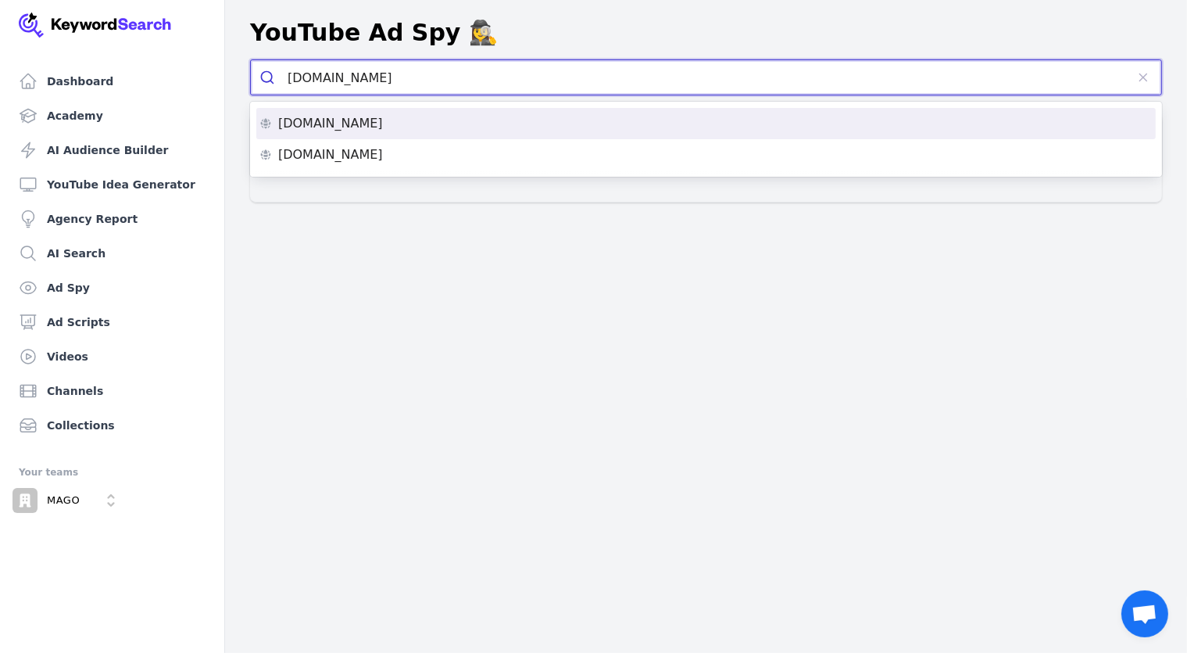
click at [369, 123] on div "royalbag.com" at bounding box center [705, 123] width 893 height 13
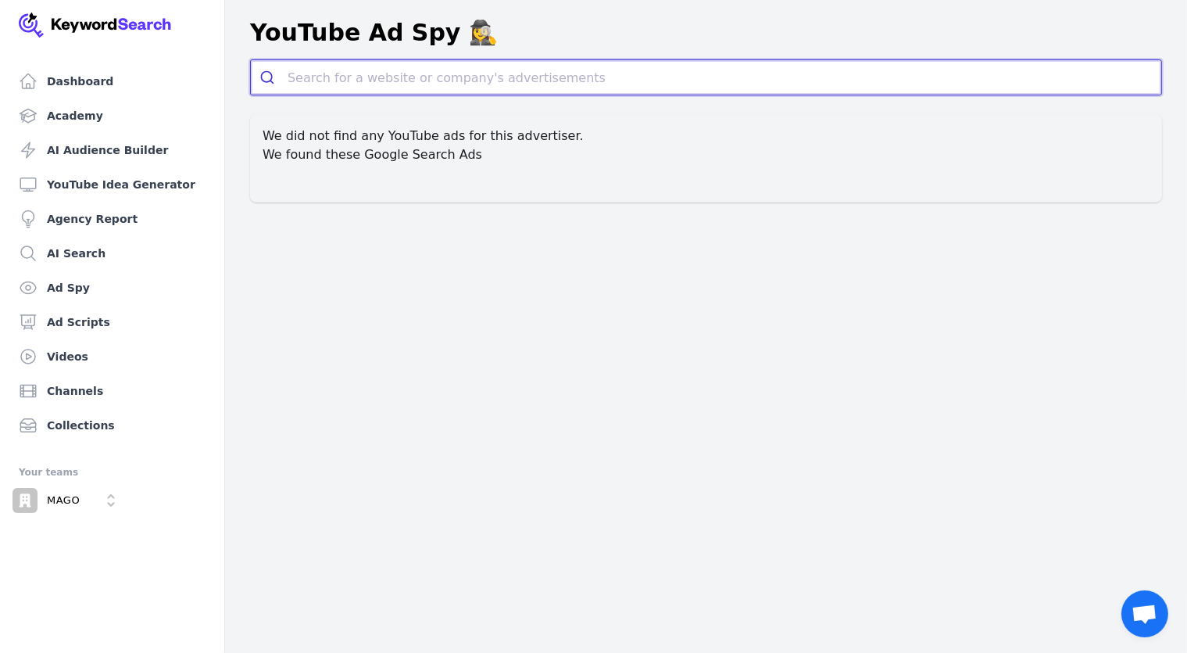
click at [426, 66] on input "search" at bounding box center [725, 77] width 874 height 34
paste input "royalbag.com"
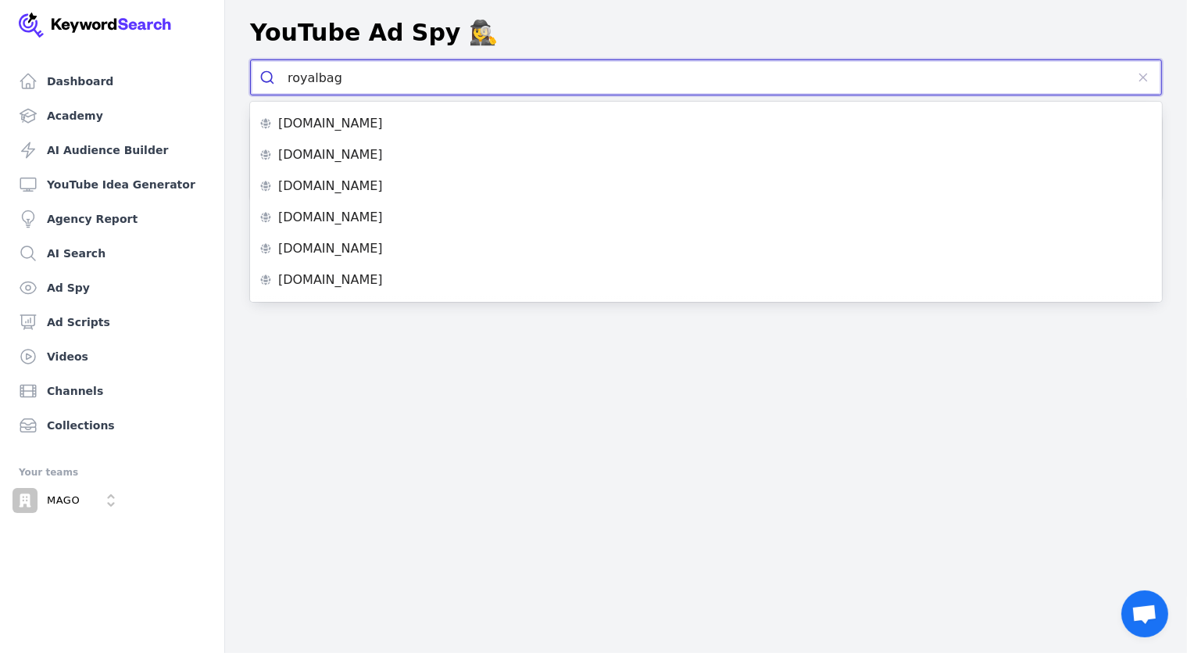
type input "royalbag"
click at [251, 60] on button "submit" at bounding box center [269, 77] width 37 height 34
